Goal: Task Accomplishment & Management: Manage account settings

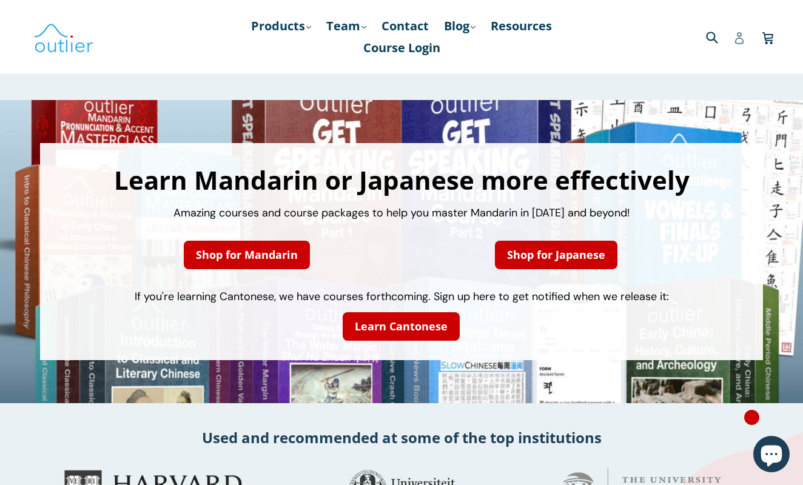
click at [735, 38] on icon at bounding box center [739, 38] width 12 height 12
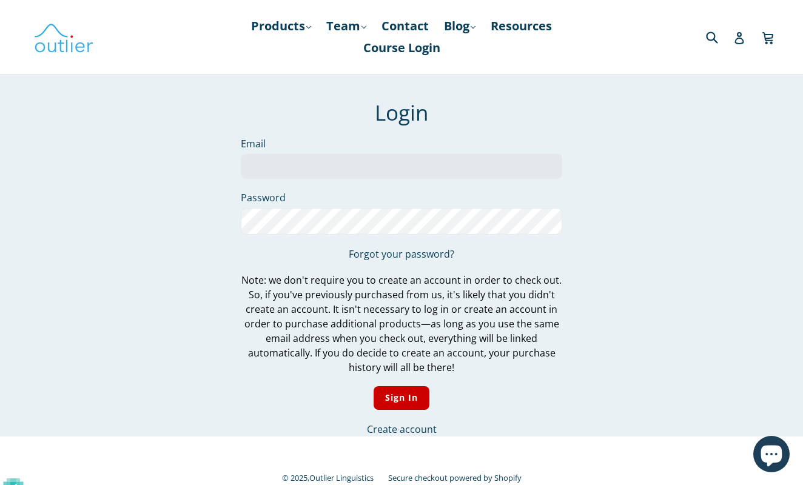
click at [427, 158] on input "Email" at bounding box center [401, 166] width 321 height 25
type input "j"
click at [491, 162] on input "Email" at bounding box center [401, 166] width 321 height 25
type input "jtin"
